Goal: Task Accomplishment & Management: Manage account settings

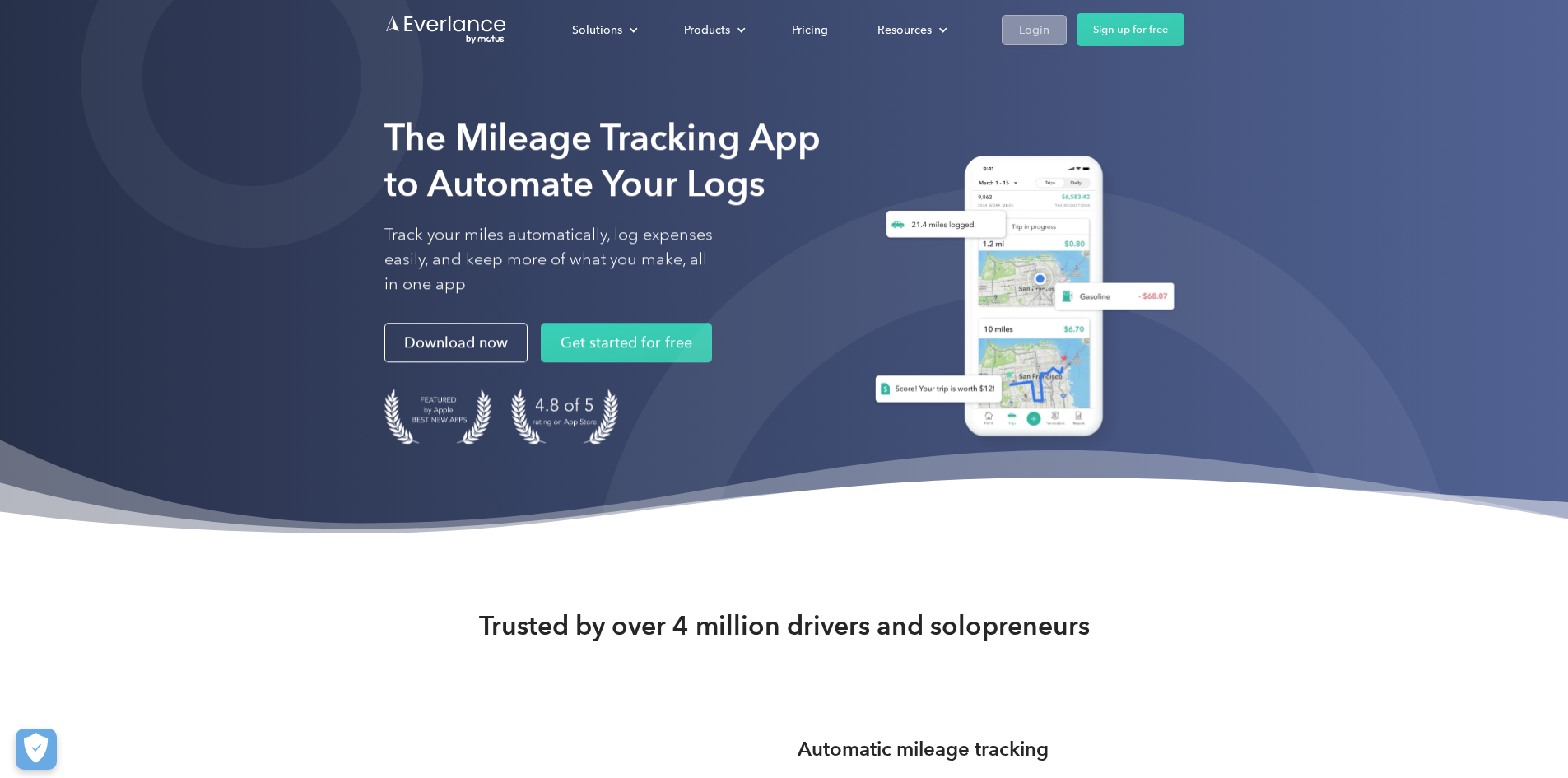
click at [1067, 45] on link "Login" at bounding box center [1034, 29] width 65 height 30
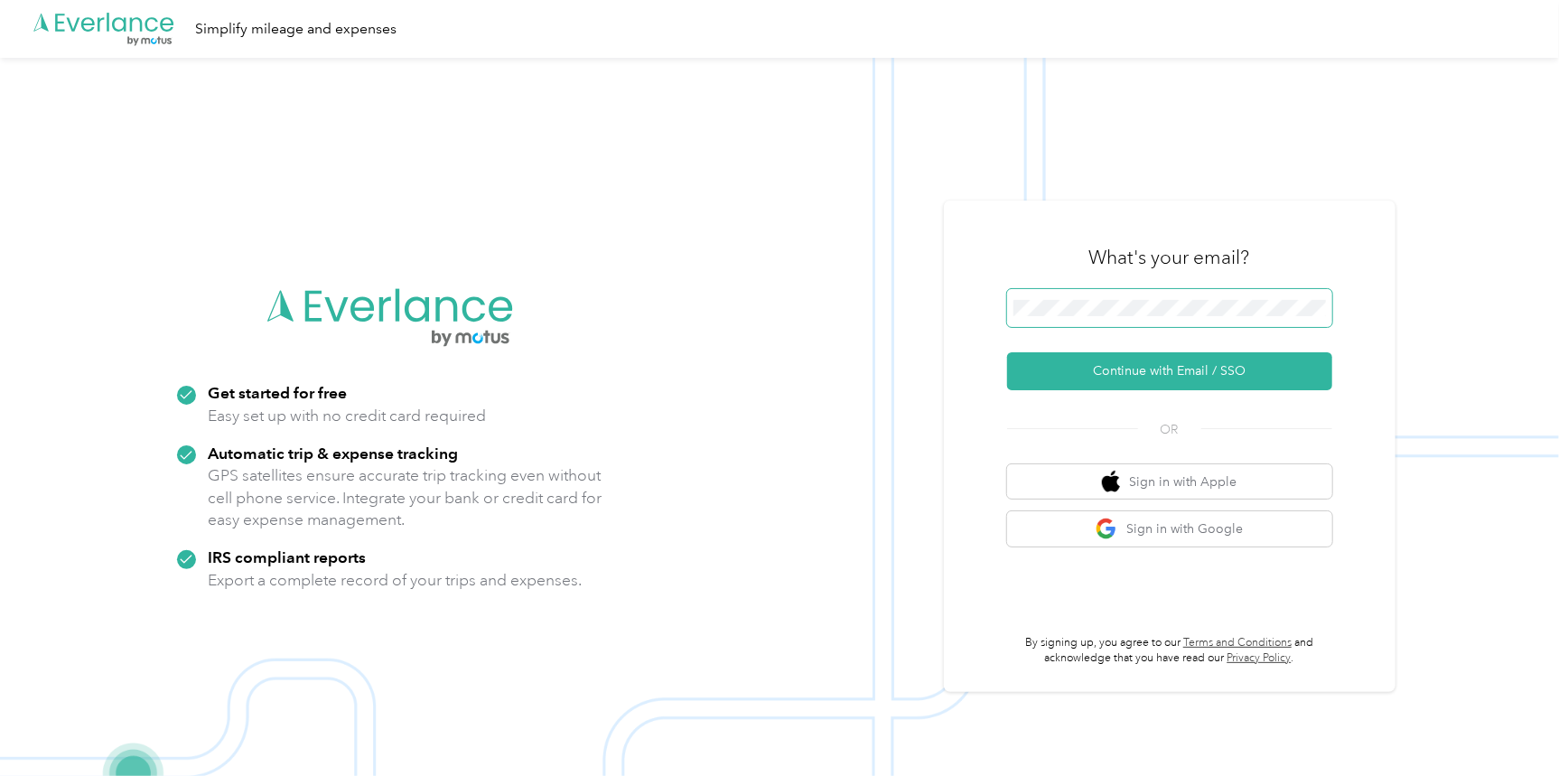
click at [1079, 295] on span at bounding box center [1170, 307] width 325 height 38
click at [1156, 372] on button "Continue with Email / SSO" at bounding box center [1170, 371] width 325 height 38
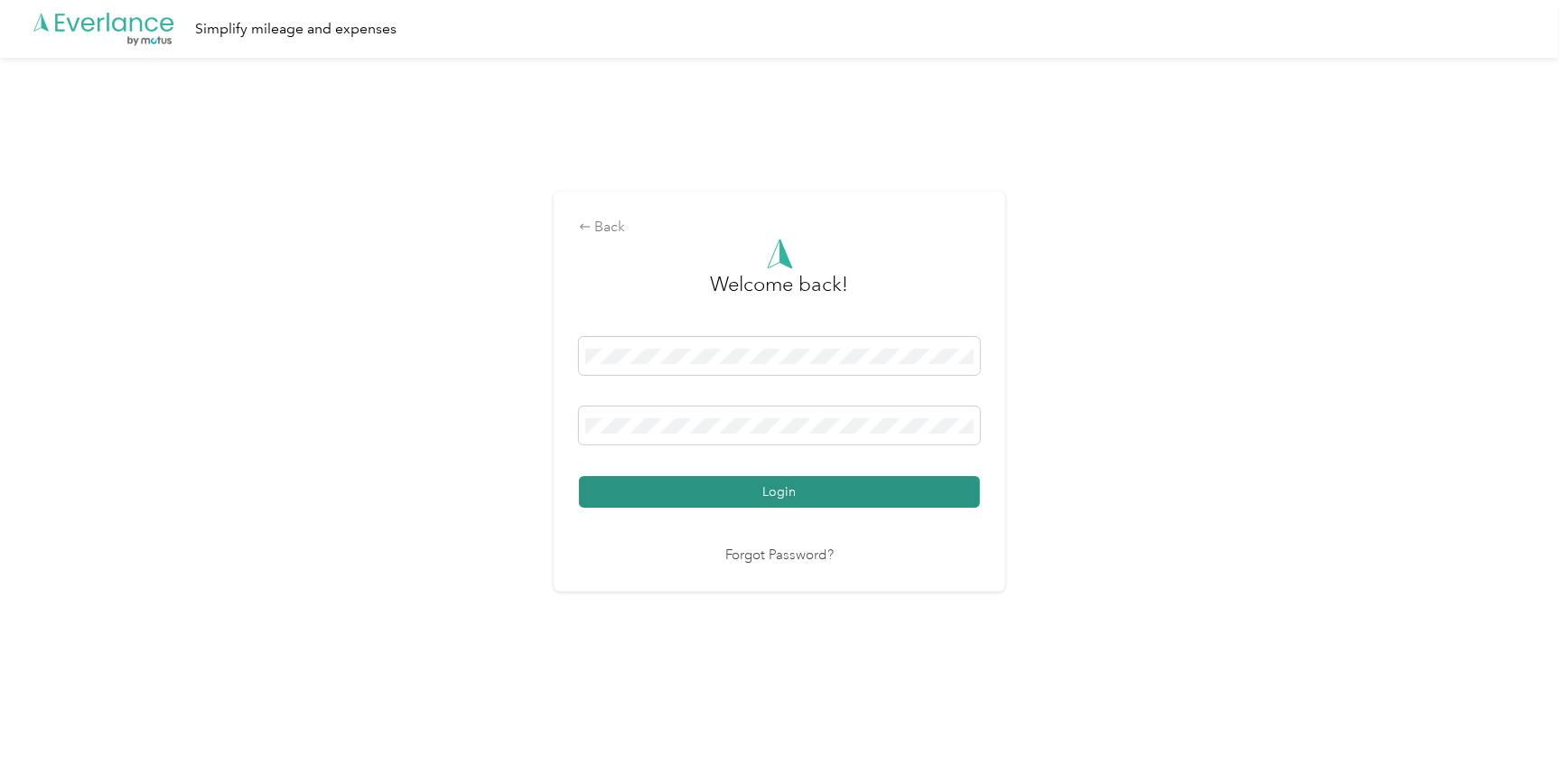
click at [754, 492] on button "Login" at bounding box center [779, 492] width 401 height 32
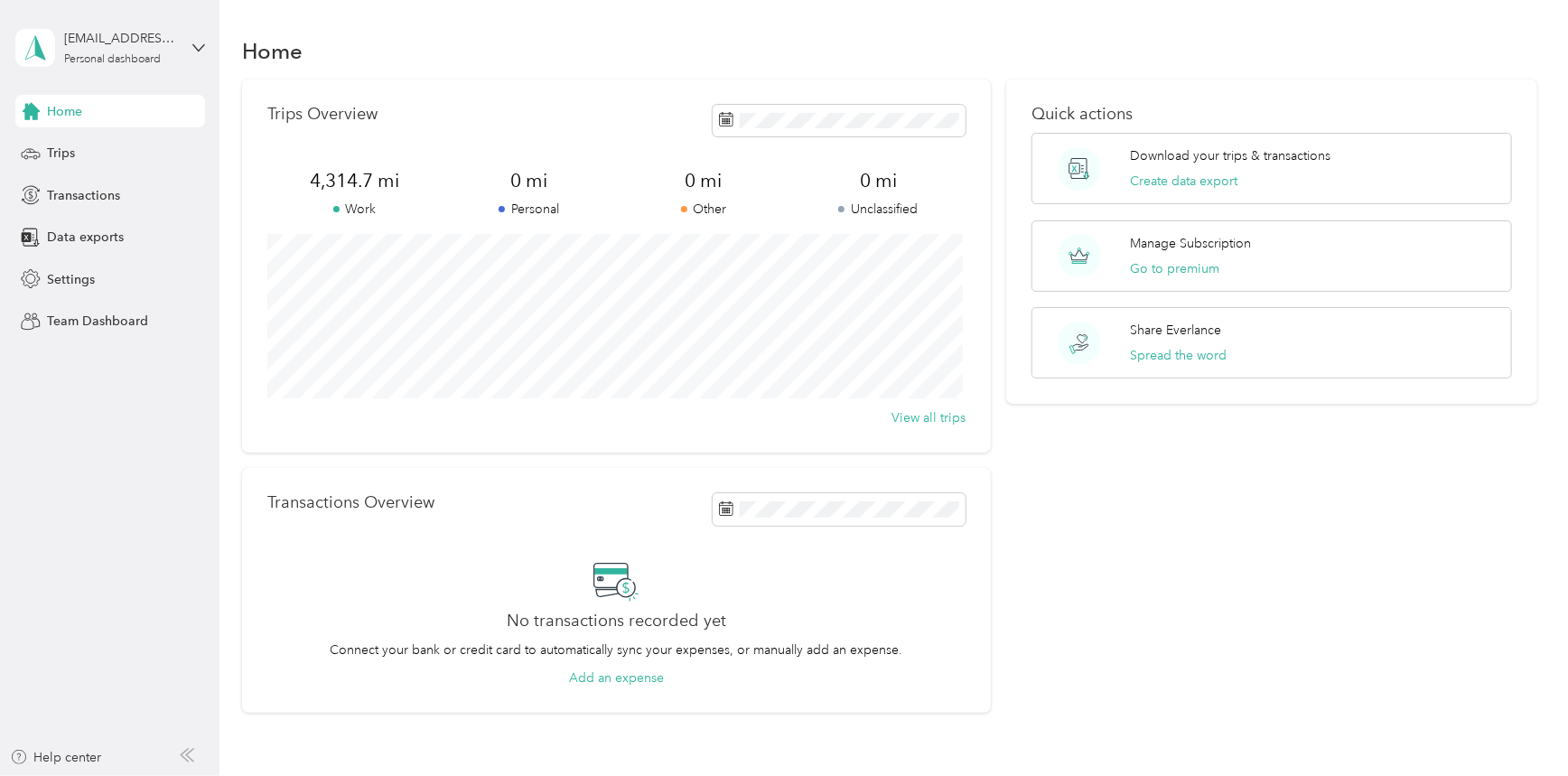
click at [117, 175] on div "Home Trips Transactions Data exports Settings Team Dashboard" at bounding box center [109, 217] width 190 height 243
click at [113, 148] on div "Trips" at bounding box center [109, 154] width 190 height 32
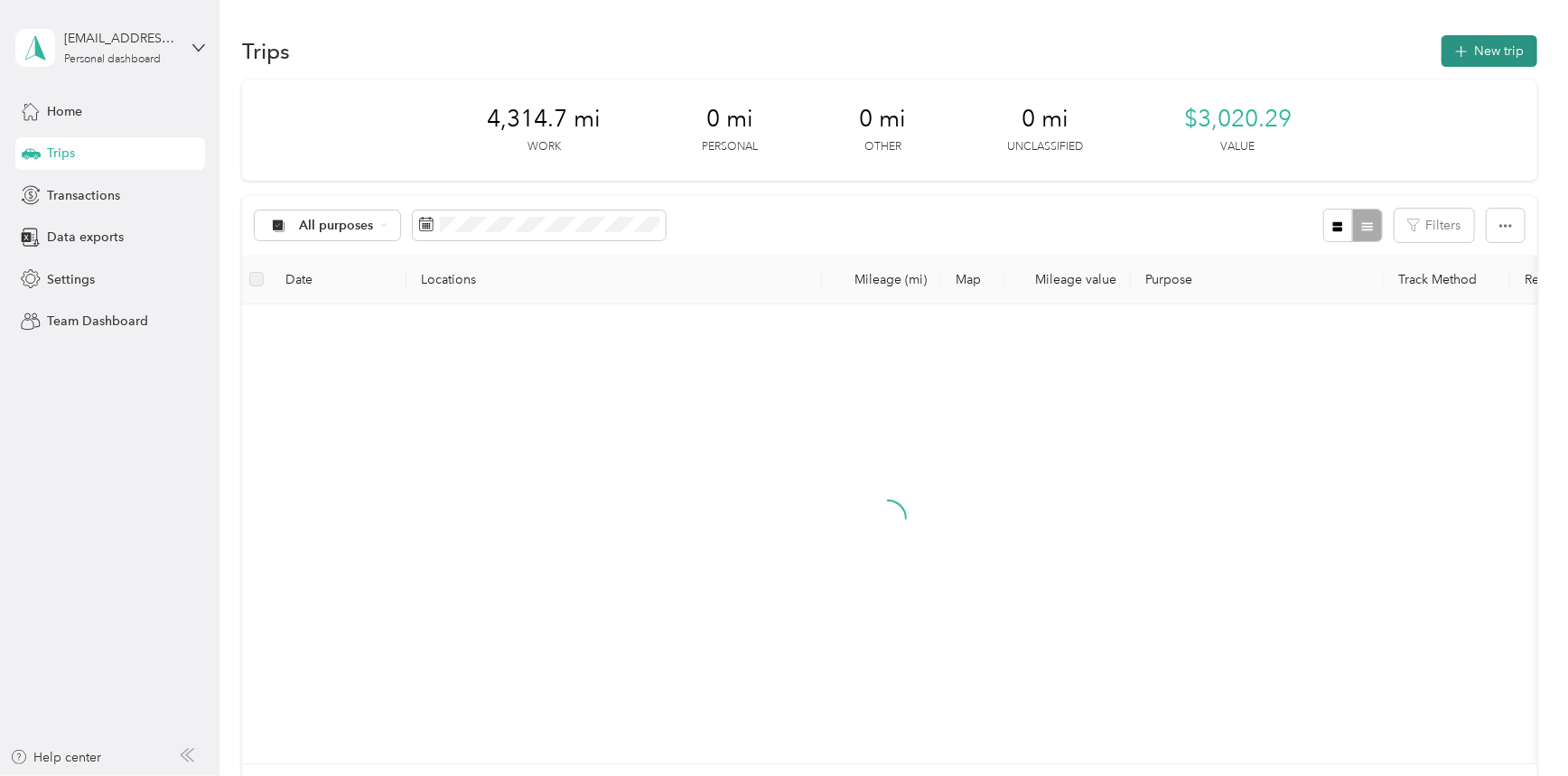
click at [1474, 51] on button "New trip" at bounding box center [1490, 51] width 96 height 32
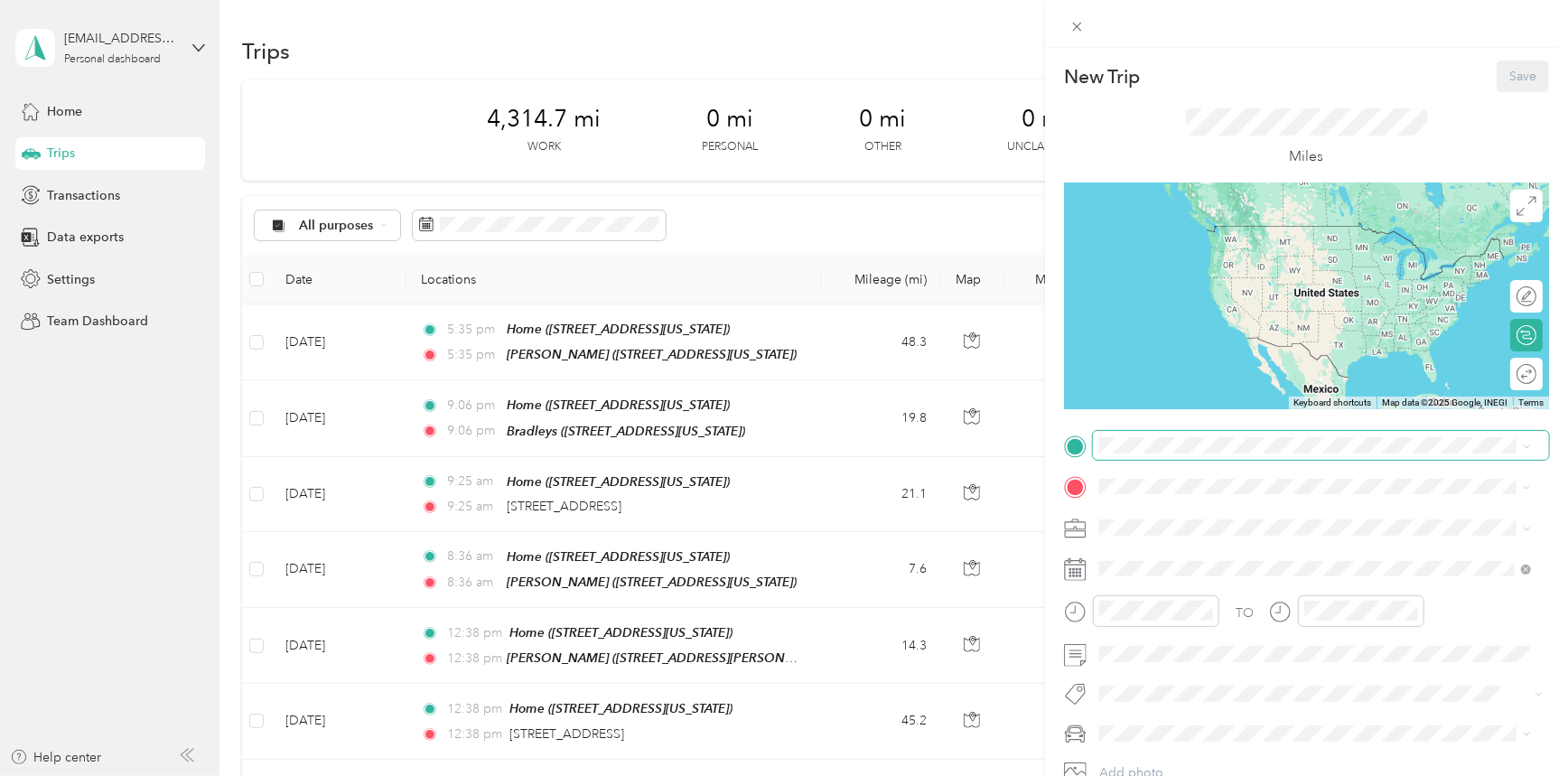
click at [1162, 432] on span at bounding box center [1322, 445] width 457 height 29
click at [1175, 518] on div "Home" at bounding box center [1225, 516] width 181 height 16
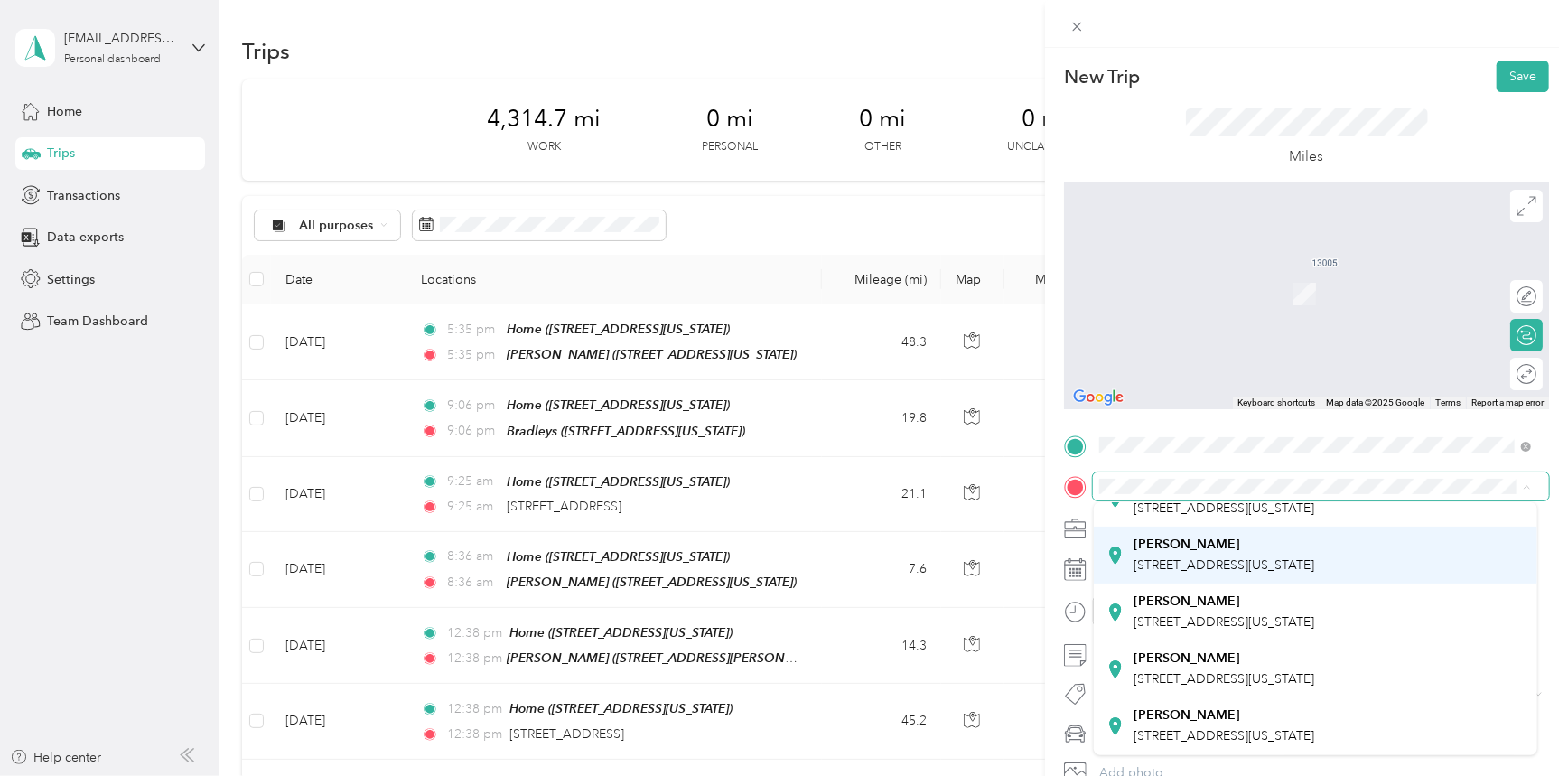
scroll to position [163, 0]
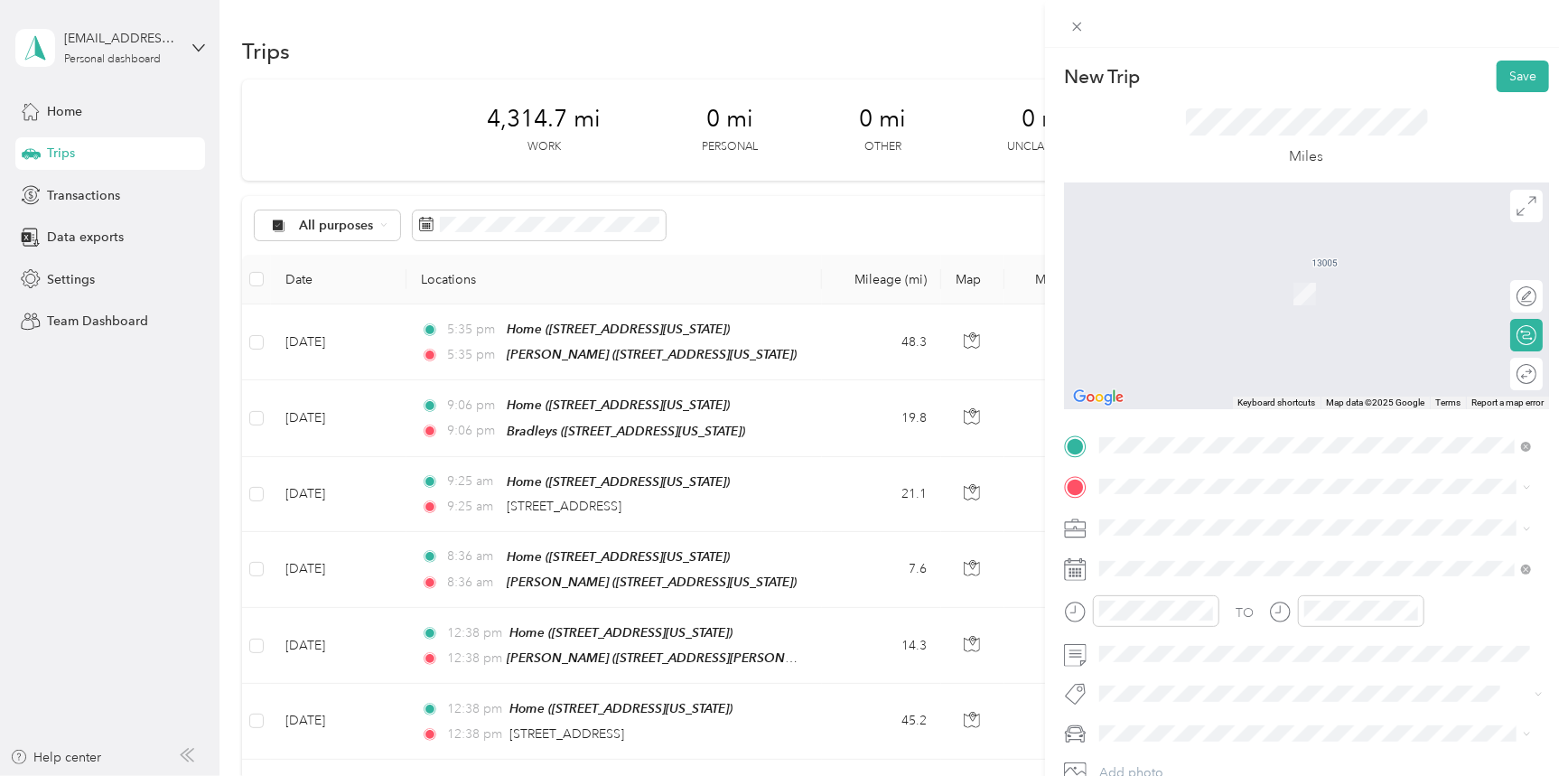
click at [1251, 686] on div "[PERSON_NAME] [STREET_ADDRESS][PERSON_NAME][US_STATE]" at bounding box center [1225, 689] width 181 height 38
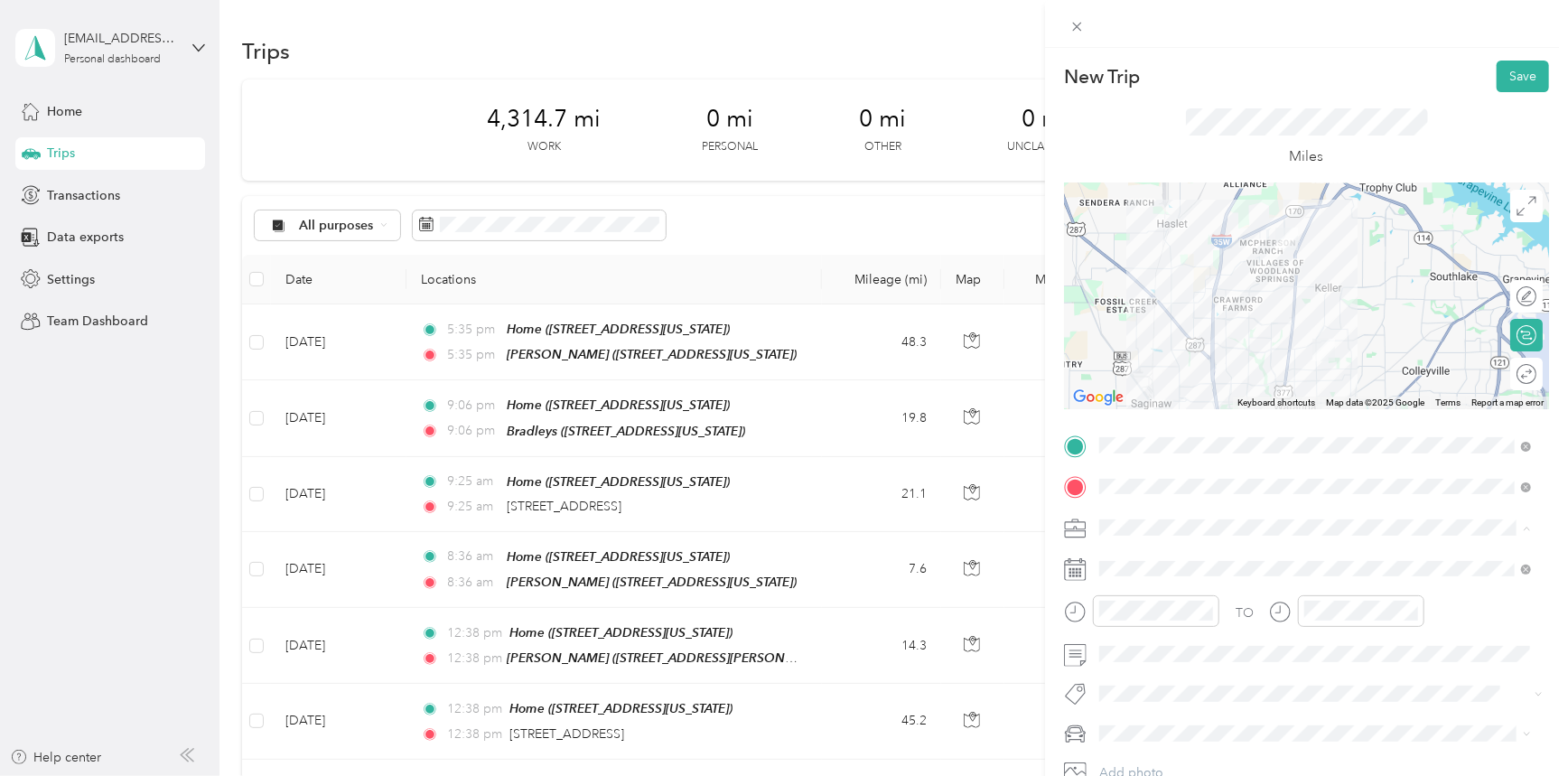
click at [1158, 342] on span "RECHARGE" at bounding box center [1140, 338] width 66 height 15
click at [1160, 665] on span at bounding box center [1322, 653] width 457 height 29
click at [1512, 374] on div at bounding box center [1518, 373] width 38 height 19
click at [1510, 73] on button "Save" at bounding box center [1524, 76] width 53 height 32
